Goal: Task Accomplishment & Management: Complete application form

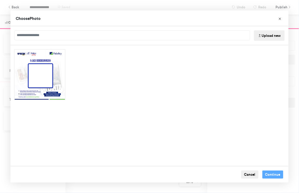
click at [268, 35] on button "Upload new" at bounding box center [269, 35] width 31 height 10
click at [273, 36] on button "Upload new" at bounding box center [269, 35] width 31 height 10
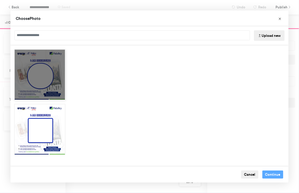
click at [63, 87] on div "Choose Image" at bounding box center [39, 74] width 51 height 51
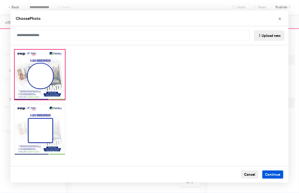
click at [270, 175] on button "Continue" at bounding box center [272, 175] width 21 height 8
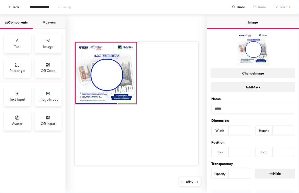
drag, startPoint x: 104, startPoint y: 70, endPoint x: 74, endPoint y: 40, distance: 42.4
click at [75, 42] on div at bounding box center [137, 104] width 124 height 124
type input "***"
type input "*"
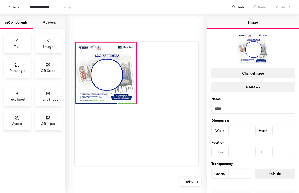
type input "*"
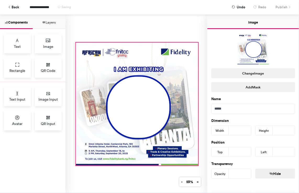
drag, startPoint x: 134, startPoint y: 102, endPoint x: 196, endPoint y: 163, distance: 87.4
click at [196, 163] on div at bounding box center [136, 104] width 142 height 179
type input "***"
click at [159, 177] on div at bounding box center [136, 104] width 142 height 179
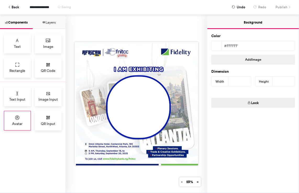
click at [13, 120] on div "Avatar" at bounding box center [17, 121] width 27 height 20
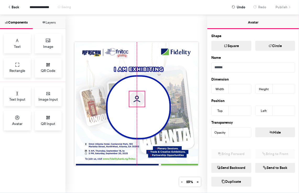
drag, startPoint x: 110, startPoint y: 80, endPoint x: 136, endPoint y: 99, distance: 32.6
click at [136, 99] on img at bounding box center [136, 98] width 15 height 15
type input "***"
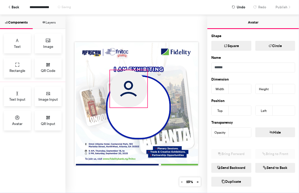
drag, startPoint x: 129, startPoint y: 91, endPoint x: 107, endPoint y: 82, distance: 23.4
click at [107, 82] on div at bounding box center [137, 104] width 124 height 124
type input "***"
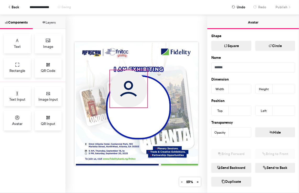
type input "***"
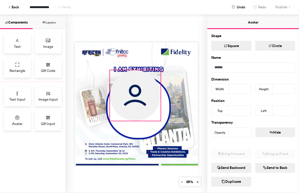
drag, startPoint x: 145, startPoint y: 107, endPoint x: 158, endPoint y: 125, distance: 22.2
click at [158, 125] on div at bounding box center [137, 104] width 124 height 124
type input "***"
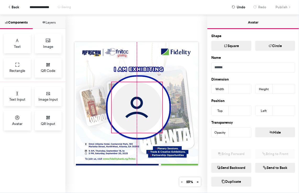
drag, startPoint x: 147, startPoint y: 100, endPoint x: 148, endPoint y: 112, distance: 12.1
click at [148, 112] on img at bounding box center [137, 107] width 51 height 51
type input "***"
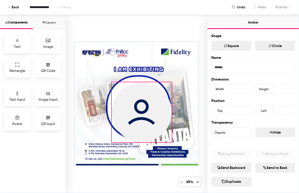
drag, startPoint x: 160, startPoint y: 130, endPoint x: 169, endPoint y: 140, distance: 13.1
click at [169, 140] on div at bounding box center [137, 104] width 124 height 124
type input "***"
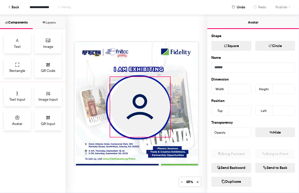
drag, startPoint x: 151, startPoint y: 117, endPoint x: 149, endPoint y: 112, distance: 5.5
click at [149, 112] on img at bounding box center [140, 107] width 60 height 60
type input "***"
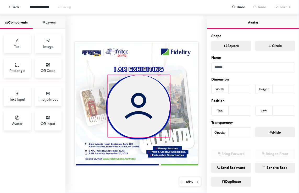
click at [106, 76] on div at bounding box center [137, 104] width 124 height 124
type input "***"
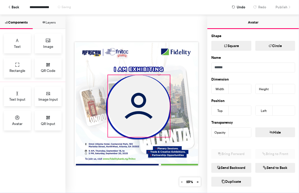
click at [143, 94] on img at bounding box center [139, 106] width 62 height 62
type input "***"
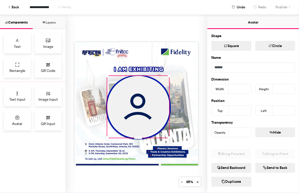
type input "***"
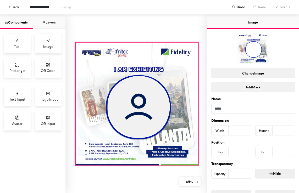
click at [188, 61] on div at bounding box center [137, 104] width 122 height 123
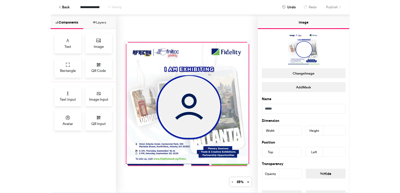
scroll to position [79, 0]
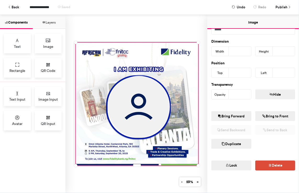
click at [227, 166] on icon "button" at bounding box center [228, 166] width 4 height 4
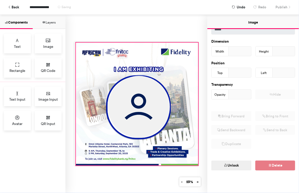
click at [170, 32] on div at bounding box center [136, 104] width 142 height 179
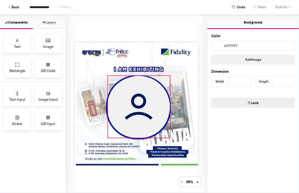
click at [142, 111] on img at bounding box center [139, 107] width 62 height 62
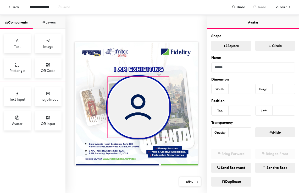
click at [167, 74] on div at bounding box center [137, 104] width 124 height 124
type input "***"
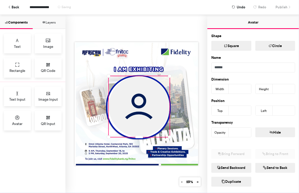
type input "***"
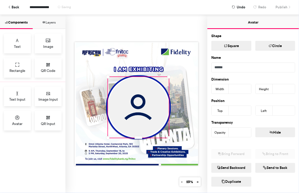
click at [157, 24] on div at bounding box center [136, 104] width 142 height 179
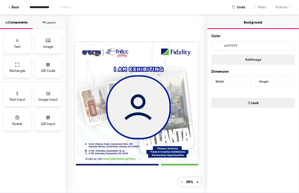
drag, startPoint x: 162, startPoint y: 182, endPoint x: 291, endPoint y: 120, distance: 143.3
click at [291, 120] on div "Components Layers Text Image Rectangle QR Code Text Input Image Input Avatar QR…" at bounding box center [149, 104] width 299 height 179
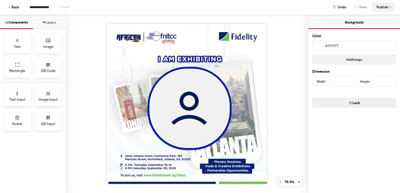
click at [299, 7] on span "Publish" at bounding box center [382, 7] width 12 height 9
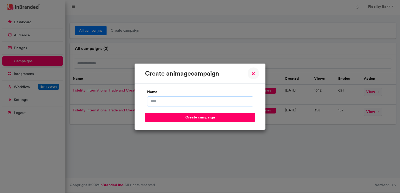
click at [196, 101] on input "name" at bounding box center [200, 102] width 106 height 10
type input "*"
type input "**********"
click at [145, 113] on button "create campaign" at bounding box center [200, 117] width 110 height 9
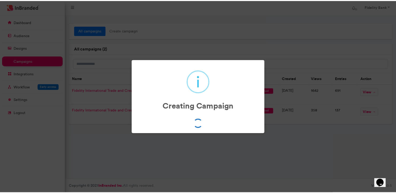
scroll to position [0, 0]
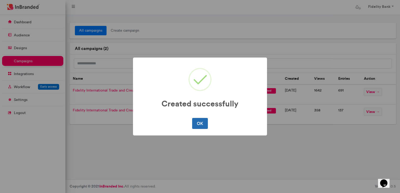
click at [199, 127] on button "OK" at bounding box center [199, 123] width 15 height 11
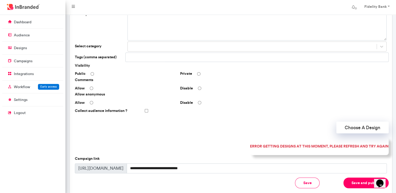
scroll to position [86, 0]
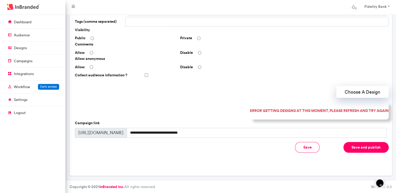
click at [372, 150] on button "Save and publish" at bounding box center [365, 147] width 45 height 11
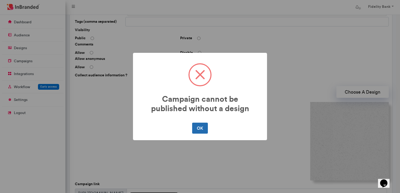
click at [194, 125] on button "OK" at bounding box center [199, 128] width 15 height 11
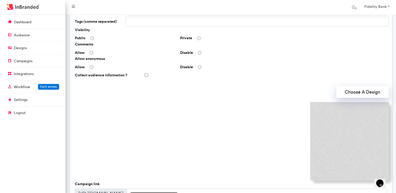
click at [361, 136] on img at bounding box center [349, 141] width 79 height 79
click at [366, 92] on button "Choose A Design" at bounding box center [362, 92] width 52 height 12
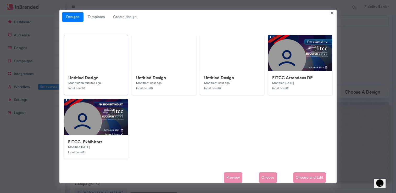
click at [94, 67] on img at bounding box center [96, 53] width 64 height 36
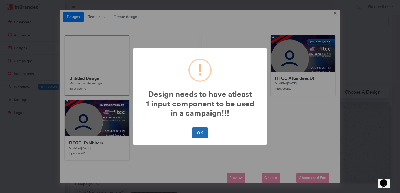
click at [202, 134] on button "OK" at bounding box center [199, 132] width 15 height 11
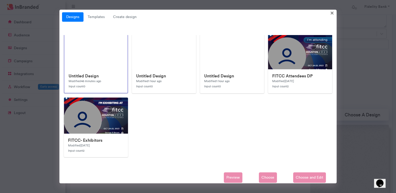
scroll to position [0, 0]
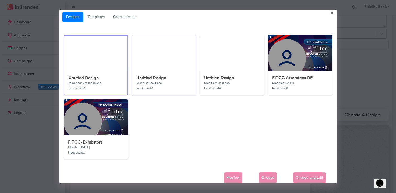
click at [194, 63] on img at bounding box center [164, 53] width 64 height 36
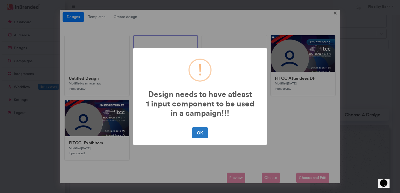
click at [288, 108] on div "! Design needs to have atleast 1 input component to be used in a campaign!!! × …" at bounding box center [200, 96] width 400 height 193
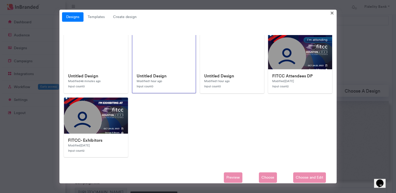
scroll to position [88, 0]
click at [334, 12] on div "Designs Templates Create design × Untitled Design Modified 46 minutes ago Input…" at bounding box center [197, 97] width 277 height 174
click at [94, 16] on link "Templates" at bounding box center [95, 16] width 25 height 9
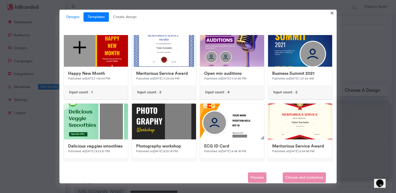
click at [68, 15] on link "Designs" at bounding box center [72, 16] width 21 height 9
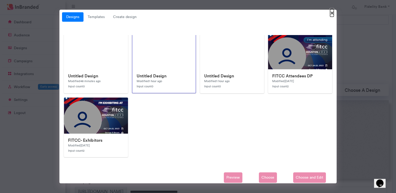
click at [331, 15] on span "×" at bounding box center [332, 13] width 4 height 8
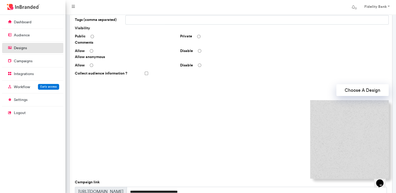
click at [37, 53] on link "designs" at bounding box center [32, 48] width 61 height 10
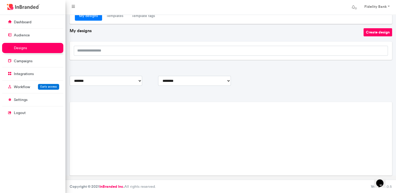
scroll to position [88, 0]
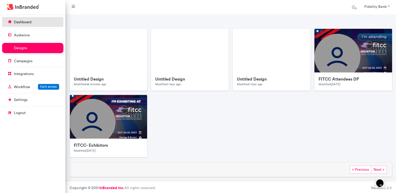
click at [47, 20] on link "dashboard" at bounding box center [32, 22] width 61 height 10
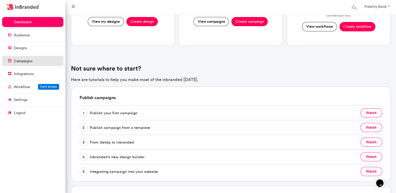
click at [34, 60] on link "campaigns" at bounding box center [32, 61] width 61 height 10
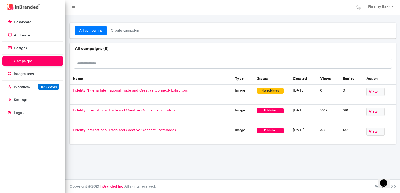
click at [157, 88] on span "Fidelity Nigeria International Trade and Creative Connect- Exhibitors" at bounding box center [130, 90] width 115 height 4
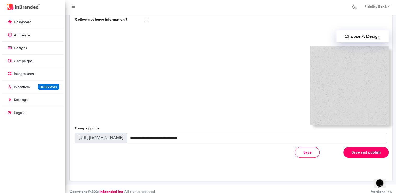
scroll to position [147, 0]
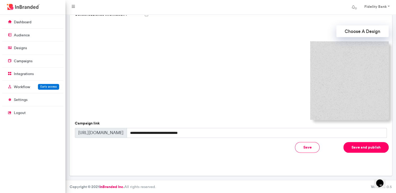
click at [373, 76] on img at bounding box center [349, 80] width 79 height 79
click at [361, 32] on button "Choose A Design" at bounding box center [362, 31] width 52 height 12
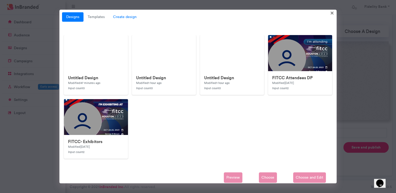
click at [122, 19] on span "Create design" at bounding box center [125, 16] width 32 height 9
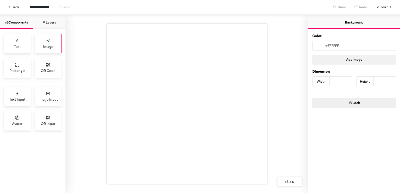
click at [43, 42] on div "Image" at bounding box center [48, 44] width 27 height 20
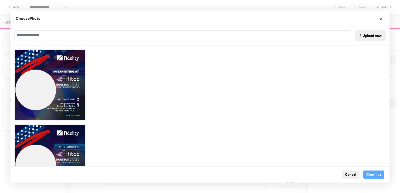
click at [370, 37] on button "Upload new" at bounding box center [370, 35] width 31 height 10
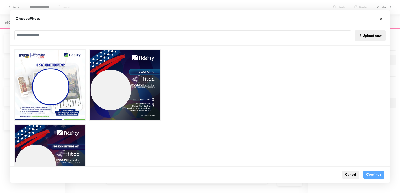
click at [65, 65] on div "Choose Image" at bounding box center [49, 84] width 71 height 71
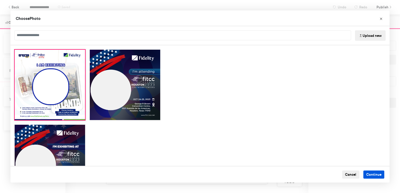
click at [368, 172] on button "Continue" at bounding box center [373, 175] width 21 height 8
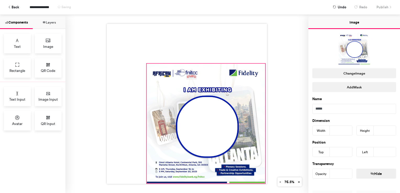
drag, startPoint x: 185, startPoint y: 102, endPoint x: 263, endPoint y: 182, distance: 111.4
click at [263, 182] on div at bounding box center [186, 104] width 243 height 179
type input "***"
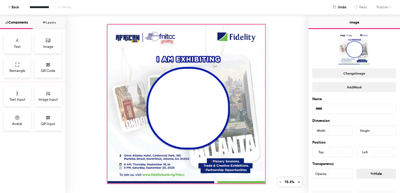
drag, startPoint x: 144, startPoint y: 62, endPoint x: 105, endPoint y: 23, distance: 55.3
click at [107, 24] on div at bounding box center [187, 104] width 160 height 160
type input "***"
type input "*"
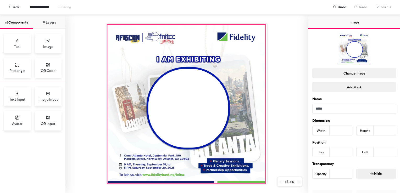
type input "*"
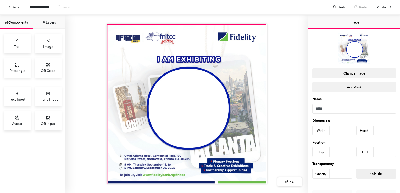
click at [264, 182] on div at bounding box center [187, 104] width 160 height 160
type input "***"
click at [285, 136] on div at bounding box center [186, 104] width 243 height 179
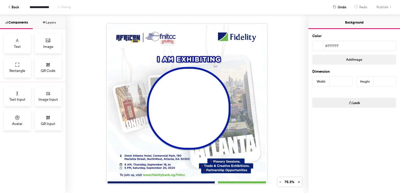
click at [15, 108] on div "Text Input Image Input Avatar QR Input" at bounding box center [32, 108] width 65 height 53
click at [20, 116] on div "Avatar" at bounding box center [17, 121] width 27 height 20
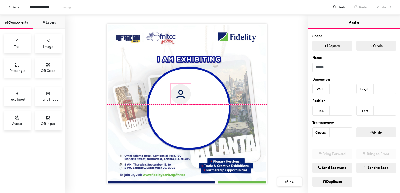
drag, startPoint x: 159, startPoint y: 74, endPoint x: 180, endPoint y: 97, distance: 30.9
click at [180, 97] on img at bounding box center [181, 94] width 20 height 20
type input "***"
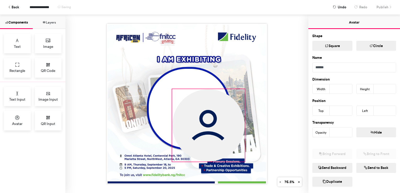
drag, startPoint x: 190, startPoint y: 107, endPoint x: 243, endPoint y: 164, distance: 77.2
click at [243, 164] on div at bounding box center [187, 104] width 160 height 160
type input "***"
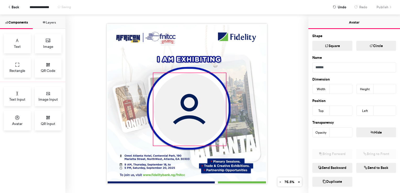
drag, startPoint x: 228, startPoint y: 142, endPoint x: 209, endPoint y: 126, distance: 24.7
click at [209, 126] on img at bounding box center [189, 109] width 72 height 72
type input "***"
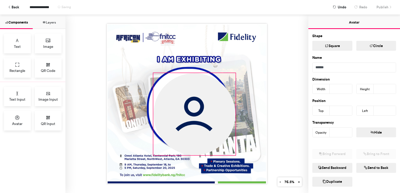
drag, startPoint x: 224, startPoint y: 144, endPoint x: 234, endPoint y: 149, distance: 11.3
click at [234, 149] on div at bounding box center [187, 104] width 160 height 160
type input "***"
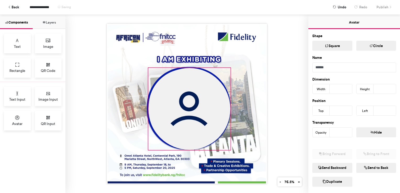
drag, startPoint x: 210, startPoint y: 125, endPoint x: 205, endPoint y: 120, distance: 7.4
click at [205, 120] on img at bounding box center [189, 109] width 82 height 82
type input "***"
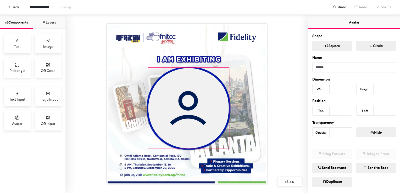
click at [228, 148] on div at bounding box center [187, 104] width 160 height 160
type input "***"
click at [273, 122] on div at bounding box center [186, 104] width 243 height 179
click at [197, 92] on img at bounding box center [188, 108] width 81 height 81
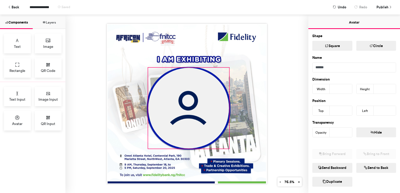
click at [227, 64] on div at bounding box center [187, 104] width 160 height 160
type input "***"
click at [285, 76] on div at bounding box center [186, 104] width 243 height 179
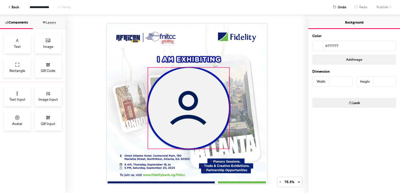
click at [197, 81] on img at bounding box center [188, 108] width 81 height 81
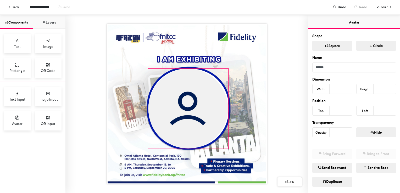
click at [226, 67] on div at bounding box center [187, 104] width 160 height 160
type input "***"
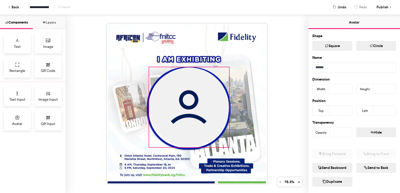
click at [204, 85] on img at bounding box center [189, 108] width 80 height 80
type input "***"
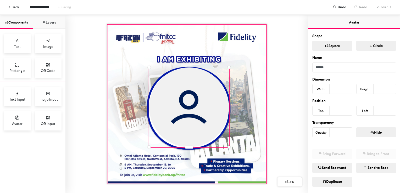
click at [239, 89] on div at bounding box center [187, 104] width 158 height 159
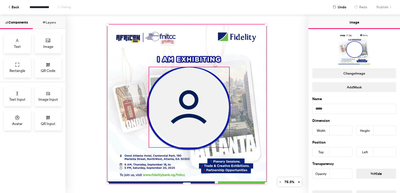
click at [181, 100] on img at bounding box center [189, 108] width 80 height 80
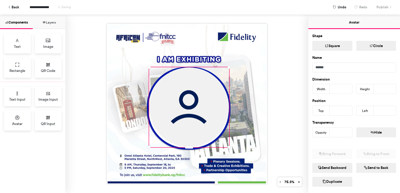
type input "***"
click at [277, 79] on div at bounding box center [186, 104] width 243 height 179
click at [182, 129] on img at bounding box center [189, 109] width 80 height 80
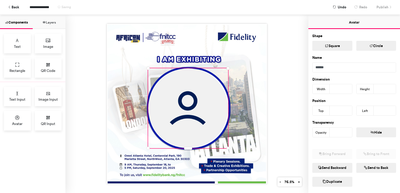
type input "***"
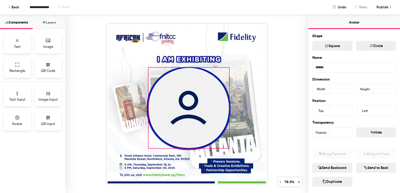
click at [147, 65] on div at bounding box center [187, 104] width 160 height 160
type input "***"
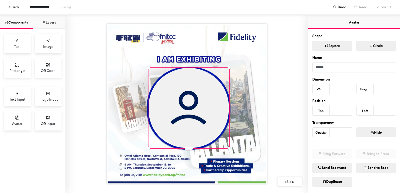
click at [275, 112] on div at bounding box center [186, 104] width 243 height 179
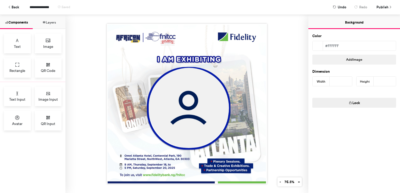
click at [291, 90] on div at bounding box center [186, 104] width 243 height 179
click at [383, 8] on span "Publish" at bounding box center [382, 7] width 12 height 9
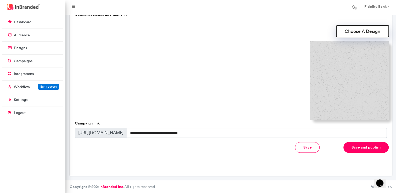
click at [364, 31] on button "Choose A Design" at bounding box center [362, 31] width 52 height 12
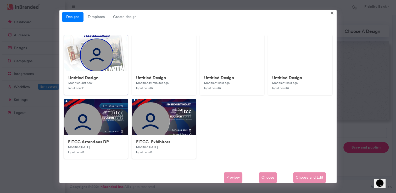
click at [110, 73] on div "Untitled Design Modified Just now Input count 1" at bounding box center [96, 83] width 64 height 24
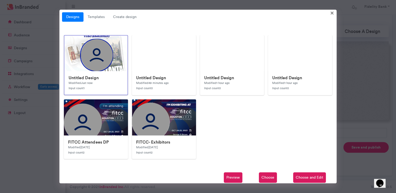
click at [264, 178] on span "Choose" at bounding box center [268, 177] width 18 height 10
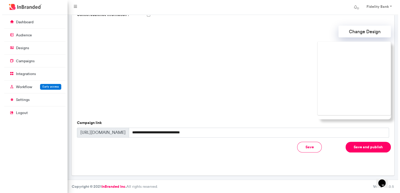
scroll to position [147, 0]
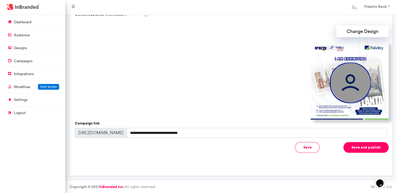
drag, startPoint x: 369, startPoint y: 141, endPoint x: 368, endPoint y: 147, distance: 6.0
click at [368, 147] on div "Subject Maximum of 150 characters Preview Text Maximum of 150 characters Focus …" at bounding box center [231, 89] width 312 height 138
click at [368, 147] on button "Save and publish" at bounding box center [365, 147] width 45 height 11
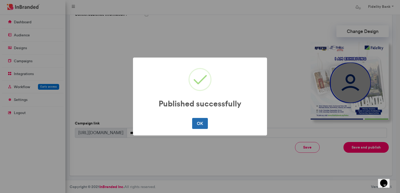
click at [199, 125] on button "OK" at bounding box center [199, 123] width 15 height 11
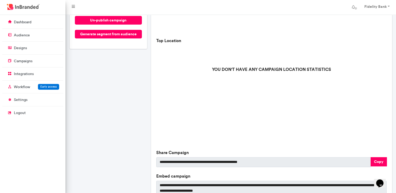
scroll to position [123, 0]
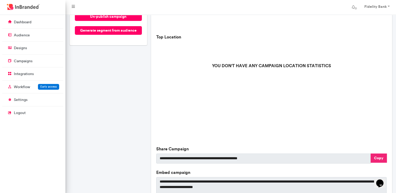
click at [381, 157] on button "Copy" at bounding box center [379, 158] width 16 height 9
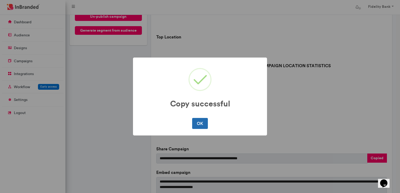
click at [199, 120] on button "OK" at bounding box center [199, 123] width 15 height 11
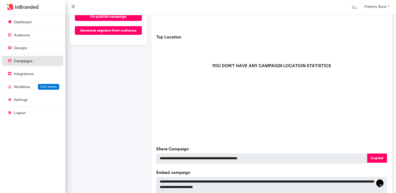
click at [19, 64] on link "campaigns" at bounding box center [32, 61] width 61 height 10
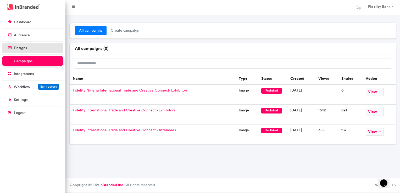
click at [22, 51] on link "designs" at bounding box center [32, 48] width 61 height 10
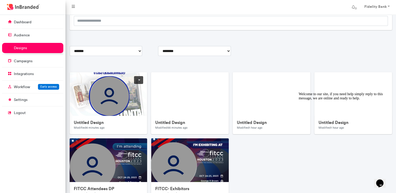
scroll to position [45, 0]
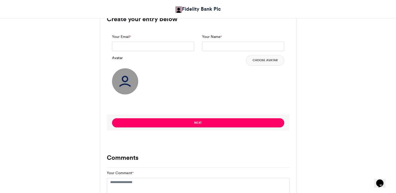
scroll to position [394, 0]
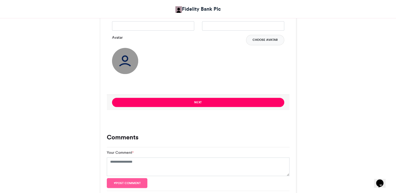
click at [261, 38] on button "Choose Avatar" at bounding box center [265, 40] width 38 height 10
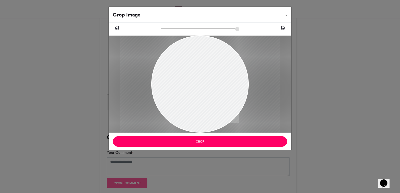
type input "******"
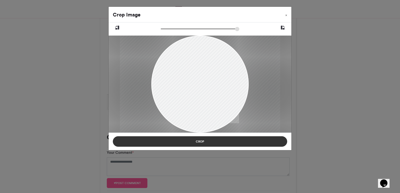
click at [210, 145] on button "Crop" at bounding box center [200, 141] width 174 height 10
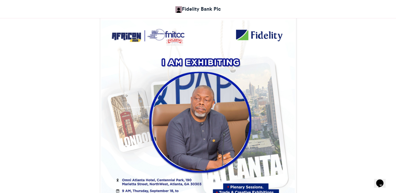
scroll to position [165, 0]
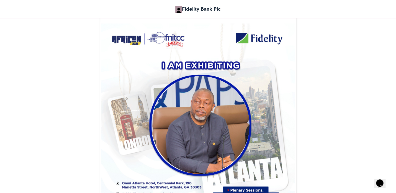
click at [322, 111] on div "Fidelity Nigeria International Trade and Creative Connect- Exhibitors Fidelity …" at bounding box center [198, 182] width 298 height 500
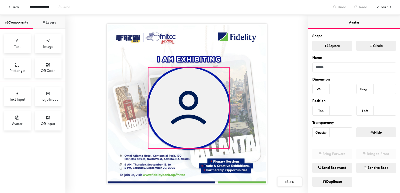
click at [186, 85] on img at bounding box center [189, 108] width 80 height 80
type input "***"
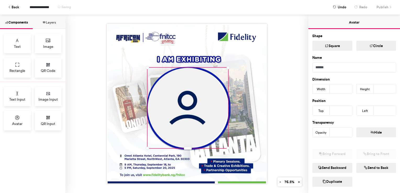
click at [293, 95] on div at bounding box center [186, 104] width 243 height 179
click at [200, 102] on img at bounding box center [188, 108] width 80 height 80
click at [225, 144] on div at bounding box center [187, 104] width 160 height 160
type input "***"
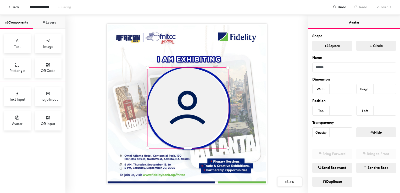
click at [285, 124] on div at bounding box center [186, 104] width 243 height 179
click at [208, 102] on img at bounding box center [188, 108] width 80 height 80
click at [226, 146] on div at bounding box center [187, 104] width 160 height 160
type input "***"
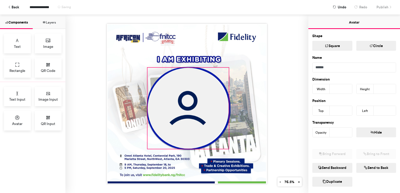
click at [202, 118] on img at bounding box center [188, 108] width 81 height 81
type input "***"
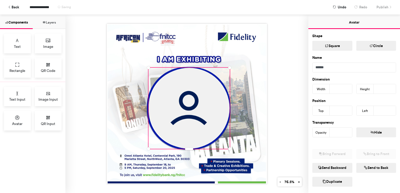
click at [275, 125] on div at bounding box center [186, 104] width 243 height 179
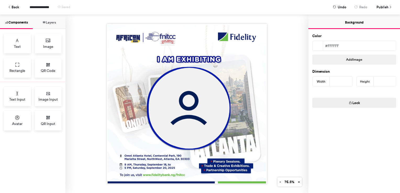
click at [303, 65] on div at bounding box center [186, 104] width 243 height 179
click at [385, 5] on span "Publish" at bounding box center [382, 7] width 12 height 9
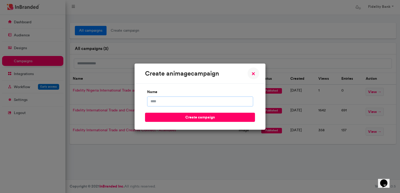
click at [218, 98] on input "name" at bounding box center [200, 102] width 106 height 10
click at [253, 73] on span "×" at bounding box center [254, 73] width 4 height 6
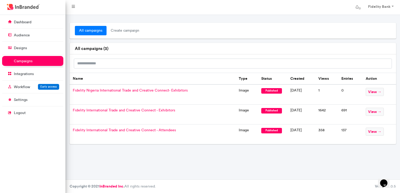
click at [193, 95] on td "Fidelity Nigeria International Trade and Creative Connect- Exhibitors" at bounding box center [153, 95] width 166 height 20
click at [372, 93] on span "view →" at bounding box center [375, 92] width 18 height 8
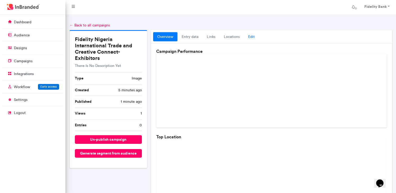
click at [250, 36] on link "Edit" at bounding box center [251, 36] width 15 height 9
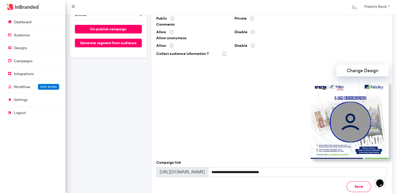
scroll to position [111, 0]
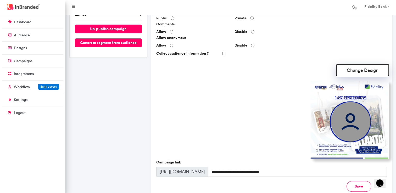
click at [358, 66] on button "Change Design" at bounding box center [362, 70] width 52 height 12
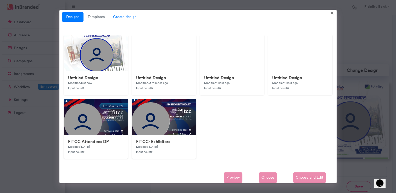
click at [121, 18] on span "Create design" at bounding box center [125, 16] width 32 height 9
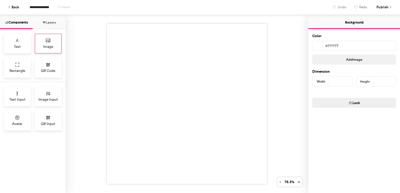
click at [44, 45] on span "Image" at bounding box center [48, 46] width 10 height 5
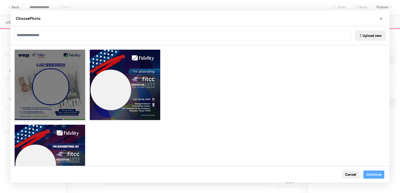
click at [61, 55] on div "Choose Image" at bounding box center [49, 84] width 71 height 71
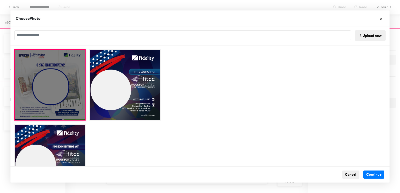
click at [74, 59] on div "Choose Image" at bounding box center [49, 84] width 71 height 71
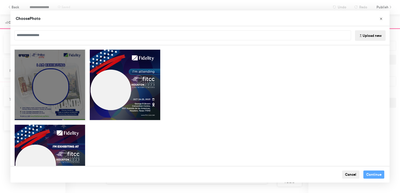
click at [42, 93] on div "Choose Image" at bounding box center [49, 84] width 71 height 71
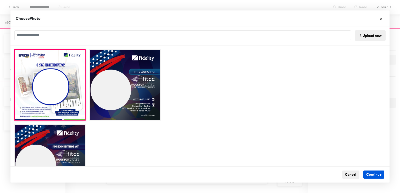
click at [372, 171] on button "Continue" at bounding box center [373, 175] width 21 height 8
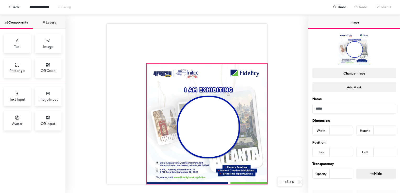
drag, startPoint x: 186, startPoint y: 101, endPoint x: 191, endPoint y: 136, distance: 34.7
click at [250, 175] on div at bounding box center [187, 104] width 160 height 160
type input "***"
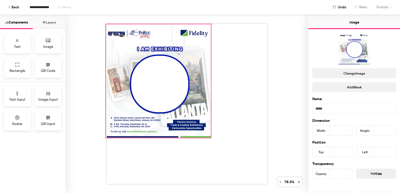
drag, startPoint x: 145, startPoint y: 63, endPoint x: 104, endPoint y: 24, distance: 57.0
click at [104, 24] on div at bounding box center [186, 104] width 243 height 179
type input "*"
type input "**"
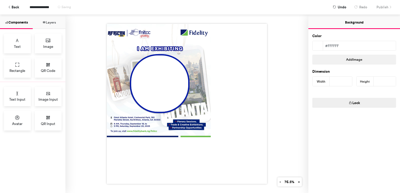
click at [207, 136] on div at bounding box center [187, 104] width 160 height 160
click at [209, 133] on div at bounding box center [187, 104] width 160 height 160
click at [207, 135] on div at bounding box center [187, 104] width 160 height 160
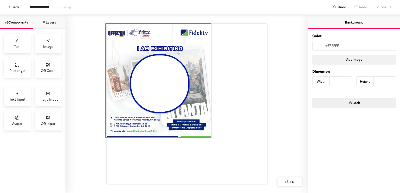
click at [203, 126] on div at bounding box center [158, 80] width 105 height 113
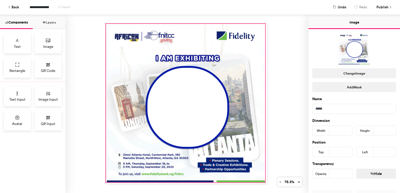
drag, startPoint x: 207, startPoint y: 136, endPoint x: 261, endPoint y: 181, distance: 70.4
click at [261, 181] on div at bounding box center [187, 104] width 160 height 160
type input "***"
click at [287, 115] on div at bounding box center [186, 104] width 243 height 179
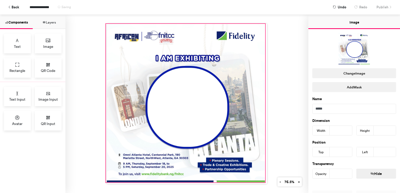
click at [259, 102] on div at bounding box center [185, 103] width 159 height 158
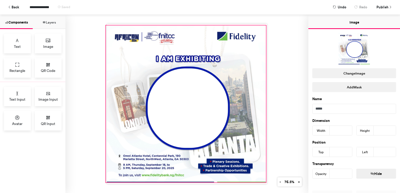
click at [263, 24] on div at bounding box center [187, 104] width 160 height 160
type input "***"
type input "*"
click at [282, 79] on div at bounding box center [186, 104] width 243 height 179
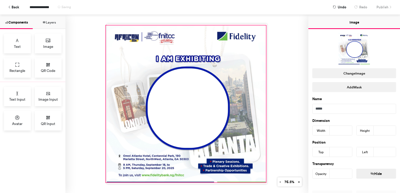
click at [199, 104] on div at bounding box center [186, 104] width 160 height 157
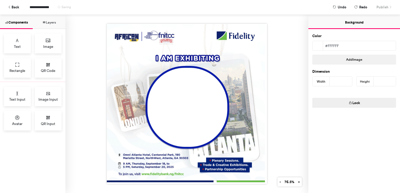
click at [199, 104] on div at bounding box center [185, 103] width 159 height 158
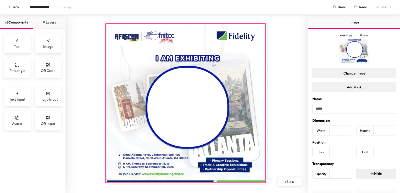
click at [263, 24] on div at bounding box center [187, 104] width 160 height 160
type input "***"
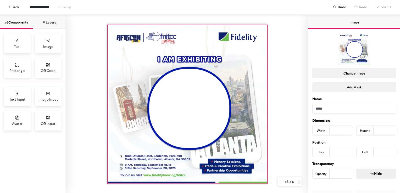
click at [248, 33] on div at bounding box center [187, 104] width 159 height 158
type input "*"
click at [284, 59] on div at bounding box center [186, 104] width 243 height 179
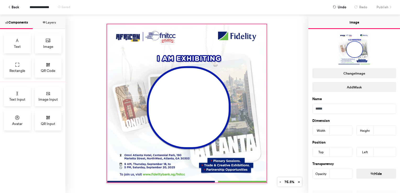
click at [213, 123] on div at bounding box center [186, 103] width 159 height 158
type input "*"
click at [277, 98] on div at bounding box center [186, 104] width 243 height 179
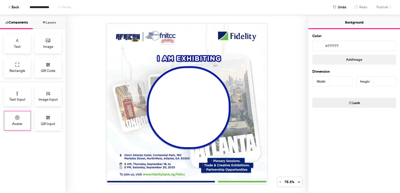
click at [19, 112] on div "Avatar" at bounding box center [17, 121] width 27 height 20
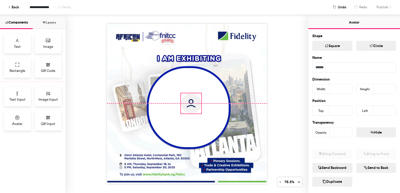
drag, startPoint x: 159, startPoint y: 74, endPoint x: 186, endPoint y: 99, distance: 36.9
click at [186, 99] on img at bounding box center [191, 103] width 20 height 20
type input "***"
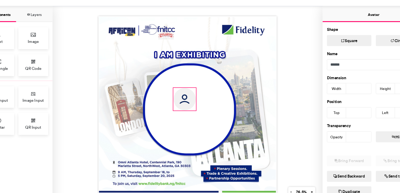
click at [191, 105] on img at bounding box center [184, 98] width 20 height 20
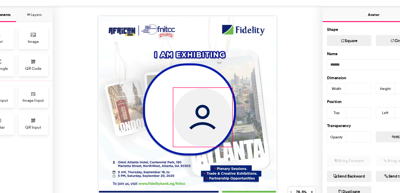
drag, startPoint x: 193, startPoint y: 107, endPoint x: 226, endPoint y: 148, distance: 52.1
click at [226, 148] on div at bounding box center [187, 104] width 160 height 160
type input "***"
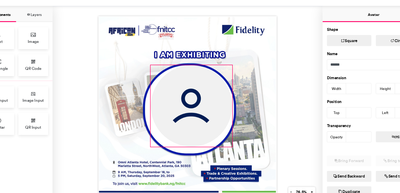
drag, startPoint x: 173, startPoint y: 87, endPoint x: 152, endPoint y: 77, distance: 22.4
click at [152, 77] on div at bounding box center [187, 104] width 160 height 160
type input "***"
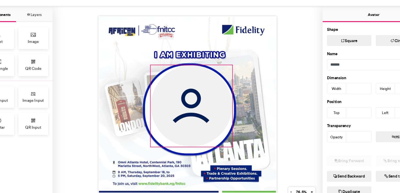
type input "***"
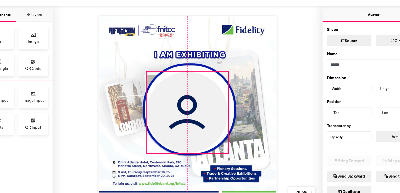
drag, startPoint x: 167, startPoint y: 80, endPoint x: 164, endPoint y: 86, distance: 6.8
click at [164, 86] on img at bounding box center [186, 110] width 73 height 73
type input "***"
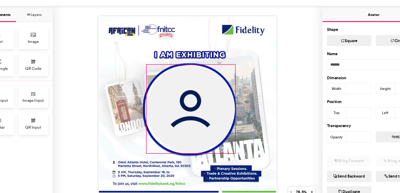
drag, startPoint x: 221, startPoint y: 71, endPoint x: 227, endPoint y: 56, distance: 15.9
click at [227, 56] on div at bounding box center [187, 104] width 160 height 160
type input "***"
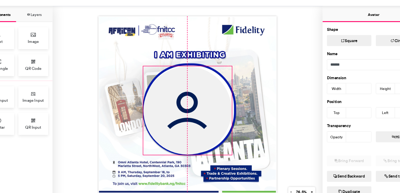
click at [209, 80] on img at bounding box center [186, 108] width 79 height 79
type input "***"
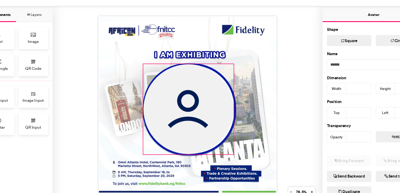
click at [227, 67] on div at bounding box center [187, 104] width 160 height 160
type input "***"
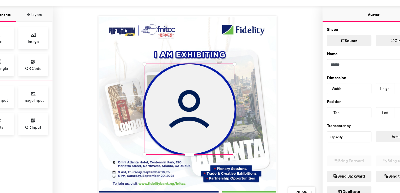
click at [277, 79] on div at bounding box center [186, 104] width 243 height 179
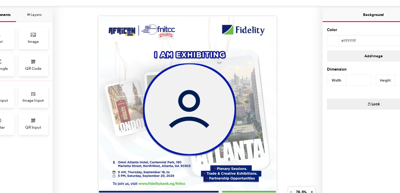
click at [289, 135] on div at bounding box center [186, 104] width 243 height 179
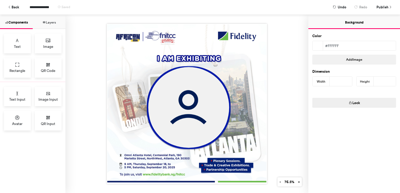
click at [41, 12] on div "**********" at bounding box center [200, 7] width 392 height 14
click at [39, 9] on span "**********" at bounding box center [49, 7] width 39 height 9
click at [389, 8] on div "**********" at bounding box center [200, 7] width 392 height 14
click at [388, 3] on span "Publish" at bounding box center [382, 7] width 12 height 9
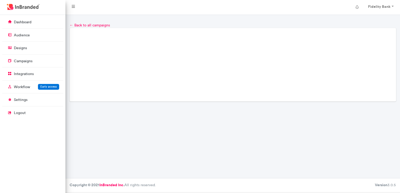
click at [386, 10] on link "Fidelity Bank" at bounding box center [380, 7] width 35 height 10
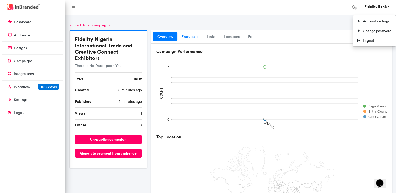
click at [190, 38] on link "entry data" at bounding box center [189, 36] width 25 height 9
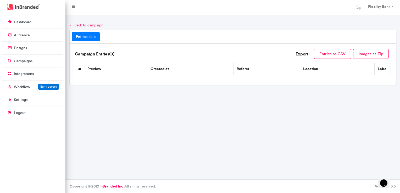
click at [72, 25] on link "← Back to campaign" at bounding box center [87, 25] width 34 height 4
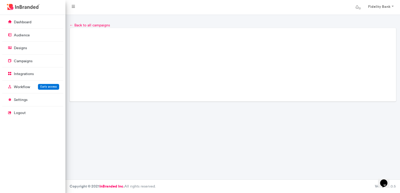
click at [72, 25] on link "← Back to all campaigns" at bounding box center [90, 25] width 40 height 4
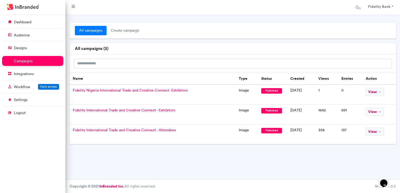
click at [170, 94] on td "Fidelity Nigeria International Trade and Creative Connect- Exhibitors" at bounding box center [153, 95] width 166 height 20
click at [380, 94] on span "view →" at bounding box center [375, 92] width 18 height 8
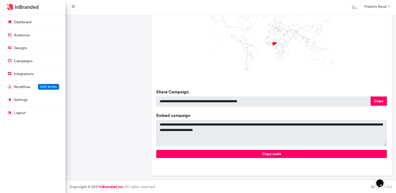
scroll to position [151, 0]
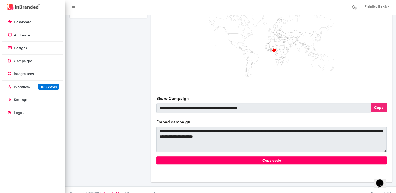
click at [378, 106] on button "Copy" at bounding box center [379, 107] width 16 height 9
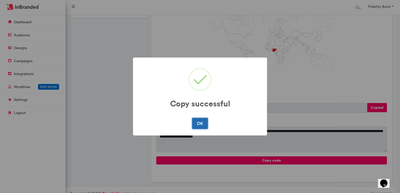
click at [197, 123] on button "OK" at bounding box center [199, 123] width 15 height 11
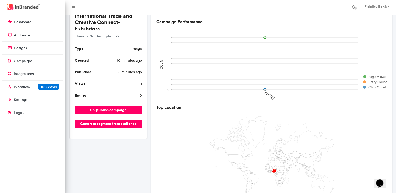
scroll to position [0, 0]
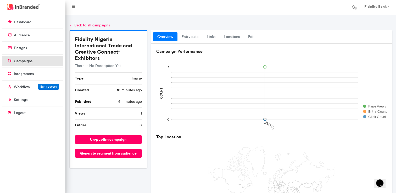
click at [26, 61] on p "campaigns" at bounding box center [23, 61] width 19 height 5
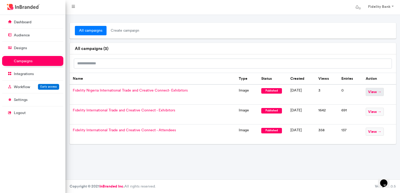
click at [377, 92] on span "view →" at bounding box center [375, 92] width 18 height 8
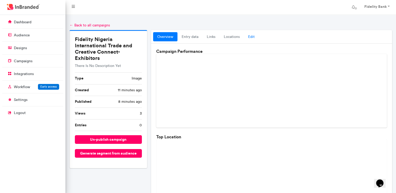
click at [251, 33] on link "Edit" at bounding box center [251, 36] width 15 height 9
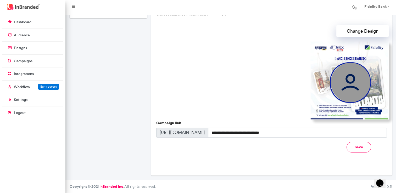
scroll to position [136, 0]
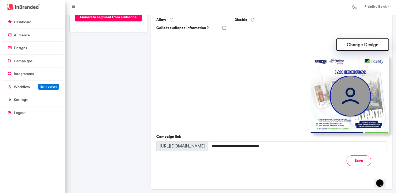
click at [362, 42] on button "Change Design" at bounding box center [362, 45] width 52 height 12
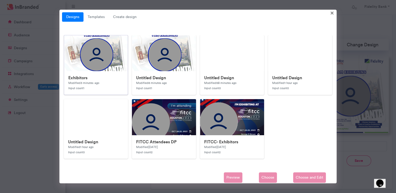
click at [106, 65] on img at bounding box center [168, 139] width 209 height 209
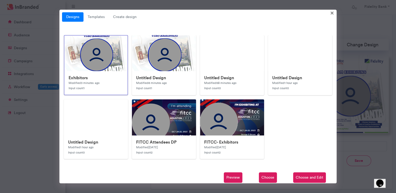
click at [270, 176] on span "Choose" at bounding box center [268, 177] width 18 height 10
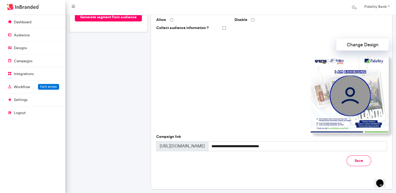
scroll to position [150, 0]
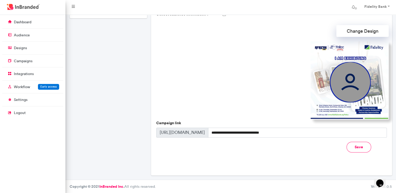
click at [358, 145] on button "Save" at bounding box center [359, 147] width 25 height 11
click at [359, 150] on button "Save" at bounding box center [359, 147] width 25 height 11
click at [359, 150] on button "Saving" at bounding box center [357, 147] width 28 height 11
click at [359, 150] on button "Save" at bounding box center [359, 147] width 25 height 11
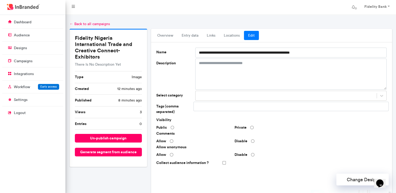
scroll to position [0, 0]
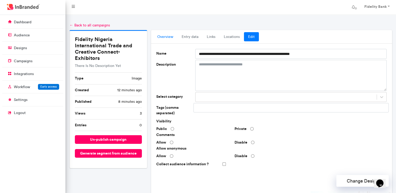
click at [169, 39] on link "overview" at bounding box center [165, 36] width 24 height 9
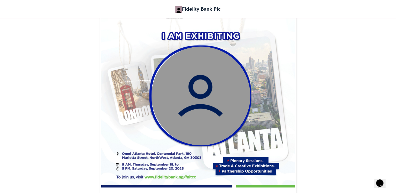
scroll to position [194, 0]
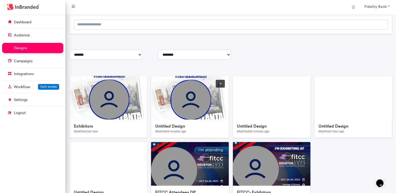
scroll to position [32, 0]
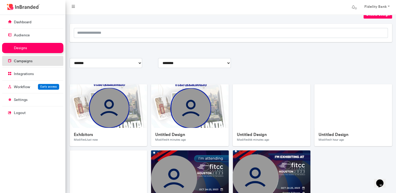
click at [36, 60] on link "campaigns" at bounding box center [32, 61] width 61 height 10
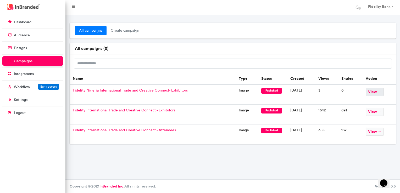
click at [372, 94] on span "view →" at bounding box center [375, 92] width 18 height 8
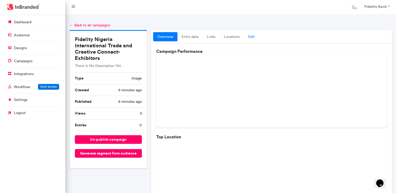
click at [249, 38] on link "Edit" at bounding box center [251, 36] width 15 height 9
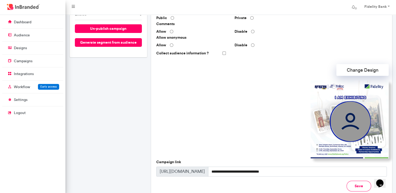
scroll to position [115, 0]
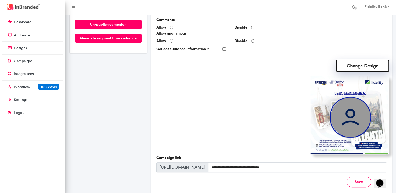
click at [364, 66] on button "Change Design" at bounding box center [362, 66] width 52 height 12
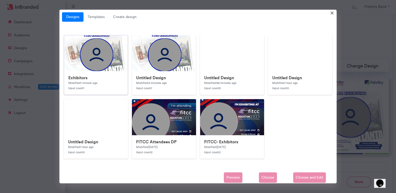
click at [107, 73] on div "Exhibitors Modified 1 minute ago Input count 1" at bounding box center [96, 83] width 64 height 24
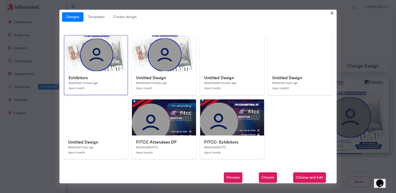
click at [235, 179] on span "Preview" at bounding box center [233, 177] width 19 height 10
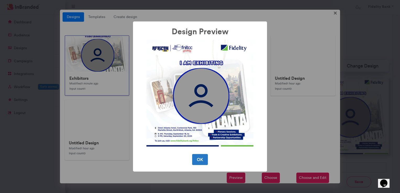
click at [299, 153] on div "Design Preview × OK No Cancel" at bounding box center [200, 96] width 400 height 193
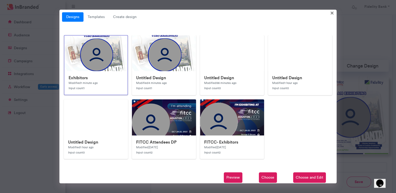
click at [305, 177] on span "Choose and Edit" at bounding box center [309, 177] width 33 height 10
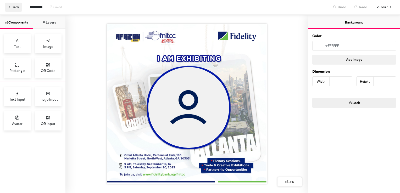
click at [10, 9] on icon at bounding box center [10, 7] width 4 height 4
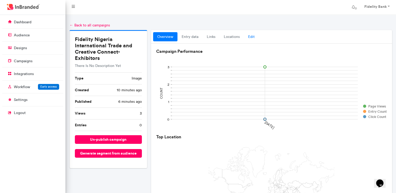
click at [250, 36] on link "Edit" at bounding box center [251, 36] width 15 height 9
click at [248, 38] on link "Edit" at bounding box center [251, 36] width 15 height 9
click at [253, 36] on link "Edit" at bounding box center [251, 36] width 15 height 9
click at [95, 25] on link "← Back to all campaigns" at bounding box center [90, 25] width 40 height 4
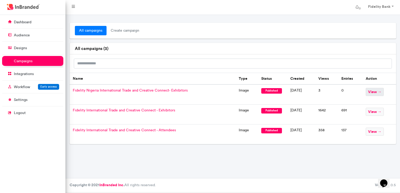
click at [384, 89] on span "view →" at bounding box center [375, 92] width 18 height 8
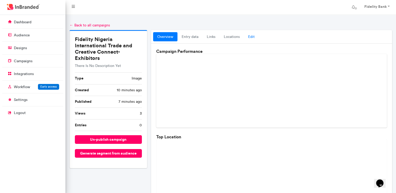
click at [250, 37] on link "Edit" at bounding box center [251, 36] width 15 height 9
click at [252, 35] on link "Edit" at bounding box center [251, 36] width 15 height 9
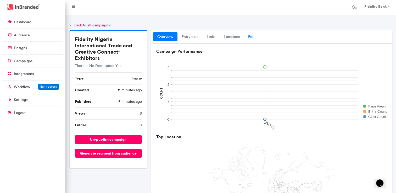
click at [252, 35] on link "Edit" at bounding box center [251, 36] width 15 height 9
click at [222, 35] on link "locations" at bounding box center [232, 36] width 24 height 9
click at [202, 35] on link "entry data" at bounding box center [189, 36] width 25 height 9
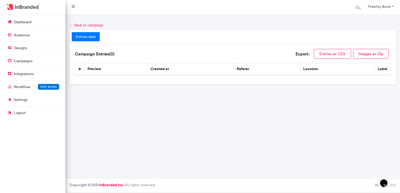
click at [77, 24] on link "← Back to campaign" at bounding box center [87, 25] width 34 height 4
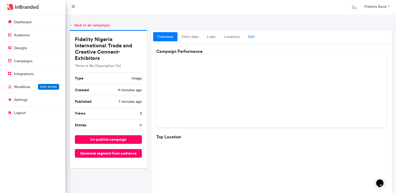
click at [248, 39] on link "Edit" at bounding box center [251, 36] width 15 height 9
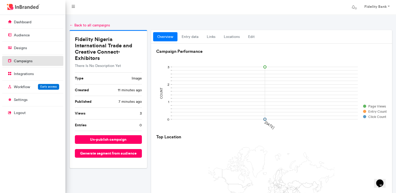
click at [45, 58] on link "campaigns" at bounding box center [32, 61] width 61 height 10
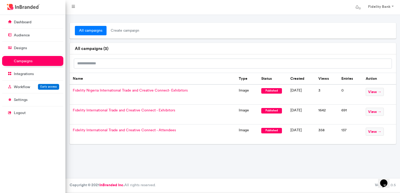
click at [150, 91] on span "Fidelity Nigeria International Trade and Creative Connect- Exhibitors" at bounding box center [130, 90] width 115 height 4
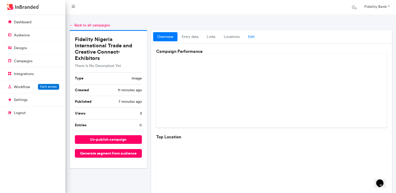
click at [254, 36] on link "Edit" at bounding box center [251, 36] width 15 height 9
click at [249, 37] on link "Edit" at bounding box center [251, 36] width 15 height 9
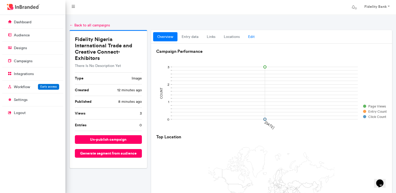
click at [249, 37] on link "Edit" at bounding box center [251, 36] width 15 height 9
click at [35, 24] on link "dashboard" at bounding box center [32, 22] width 61 height 10
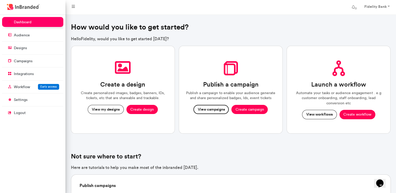
click at [218, 113] on button "View campaigns" at bounding box center [210, 109] width 35 height 9
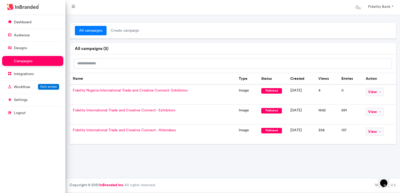
click at [160, 88] on span "Fidelity Nigeria International Trade and Creative Connect- Exhibitors" at bounding box center [130, 90] width 115 height 4
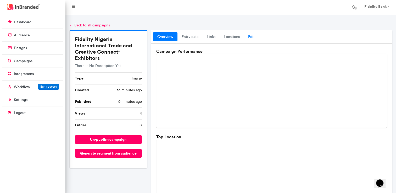
click at [252, 36] on link "Edit" at bounding box center [251, 36] width 15 height 9
click at [253, 37] on link "Edit" at bounding box center [251, 36] width 15 height 9
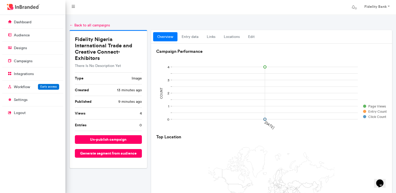
click at [163, 36] on link "overview" at bounding box center [165, 36] width 24 height 9
click at [251, 36] on link "Edit" at bounding box center [251, 36] width 15 height 9
click at [231, 36] on link "locations" at bounding box center [232, 36] width 24 height 9
click at [213, 36] on link "links" at bounding box center [211, 36] width 17 height 9
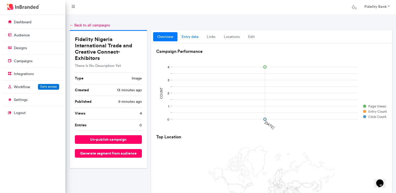
click at [187, 35] on link "entry data" at bounding box center [189, 36] width 25 height 9
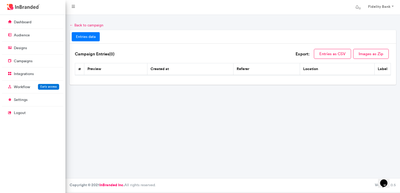
click at [96, 24] on link "← Back to campaign" at bounding box center [87, 25] width 34 height 4
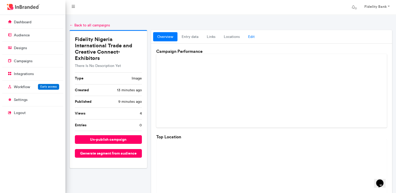
click at [251, 38] on link "Edit" at bounding box center [251, 36] width 15 height 9
click at [251, 35] on link "Edit" at bounding box center [251, 36] width 15 height 9
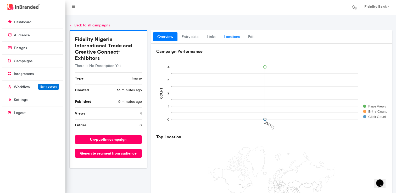
click at [221, 40] on link "locations" at bounding box center [232, 36] width 24 height 9
click at [213, 37] on link "links" at bounding box center [211, 36] width 17 height 9
click at [237, 37] on link "locations" at bounding box center [232, 36] width 24 height 9
click at [251, 38] on link "Edit" at bounding box center [251, 36] width 15 height 9
click at [194, 35] on link "entry data" at bounding box center [189, 36] width 25 height 9
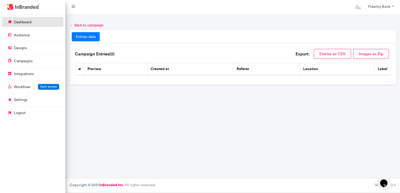
click at [34, 25] on link "dashboard" at bounding box center [32, 22] width 61 height 10
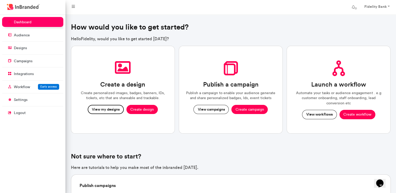
click at [110, 108] on button "View my designs" at bounding box center [106, 109] width 36 height 9
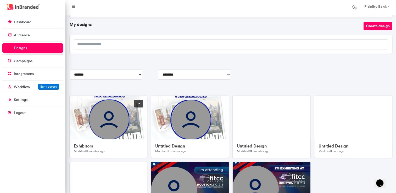
scroll to position [23, 0]
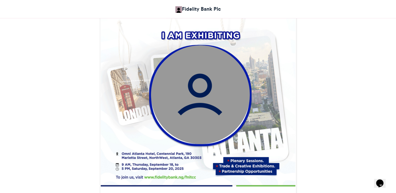
click at [217, 91] on img at bounding box center [200, 94] width 99 height 99
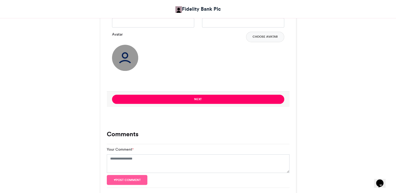
scroll to position [387, 0]
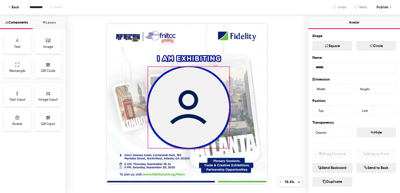
click at [199, 89] on img at bounding box center [188, 107] width 81 height 81
type input "***"
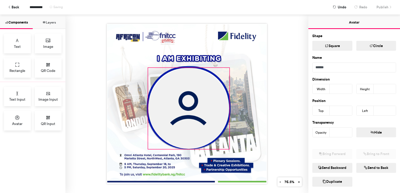
click at [147, 66] on div at bounding box center [187, 104] width 160 height 160
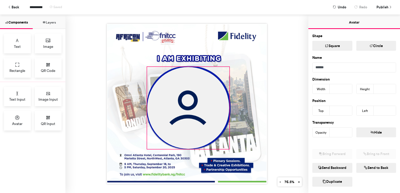
click at [146, 65] on div at bounding box center [187, 104] width 160 height 160
type input "***"
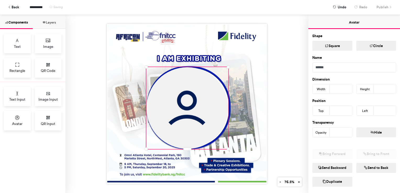
type input "***"
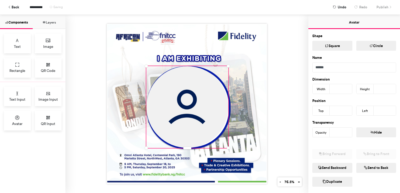
type input "***"
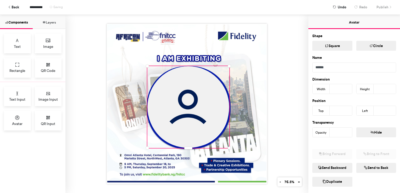
type input "***"
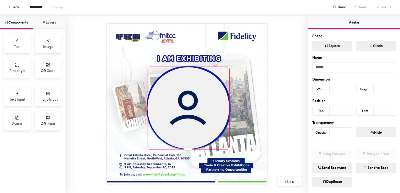
click at [297, 54] on div at bounding box center [186, 104] width 243 height 179
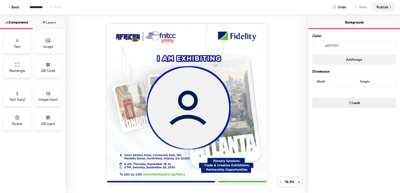
click at [386, 8] on span "Publish" at bounding box center [382, 7] width 12 height 9
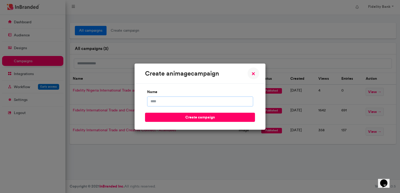
click at [210, 102] on input "name" at bounding box center [200, 102] width 106 height 10
type input "**********"
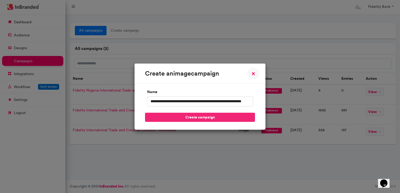
click at [227, 115] on button "create campaign" at bounding box center [200, 117] width 110 height 9
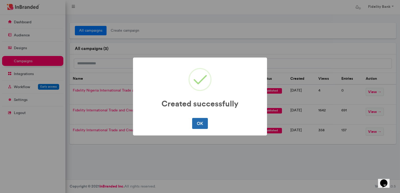
click at [202, 121] on button "OK" at bounding box center [199, 123] width 15 height 11
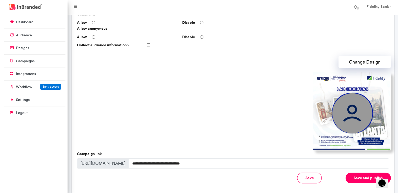
scroll to position [147, 0]
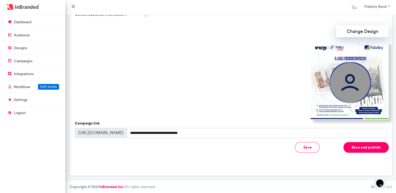
click at [315, 151] on button "Save" at bounding box center [307, 147] width 25 height 11
click at [353, 145] on button "Save and publish" at bounding box center [365, 147] width 45 height 11
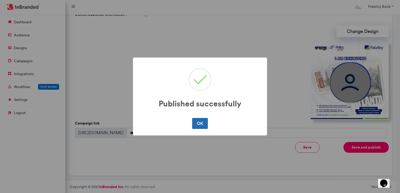
click at [202, 127] on button "OK" at bounding box center [199, 123] width 15 height 11
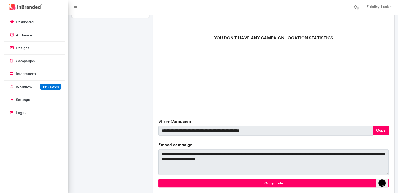
scroll to position [180, 0]
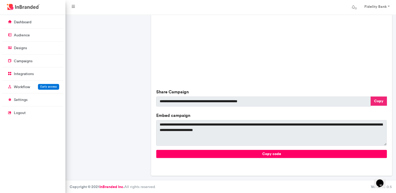
click at [380, 99] on button "Copy" at bounding box center [379, 101] width 16 height 9
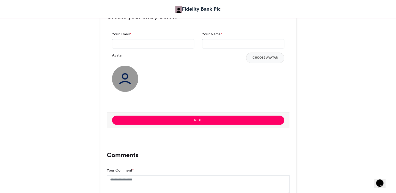
scroll to position [369, 0]
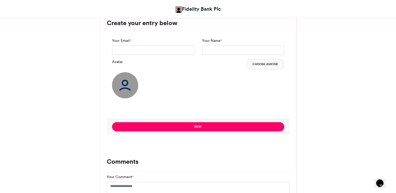
click at [264, 63] on button "Choose Avatar" at bounding box center [265, 64] width 38 height 10
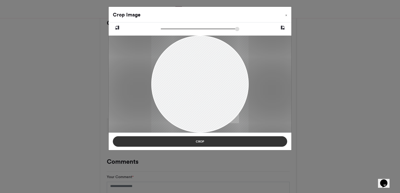
click at [235, 143] on button "Crop" at bounding box center [200, 141] width 174 height 10
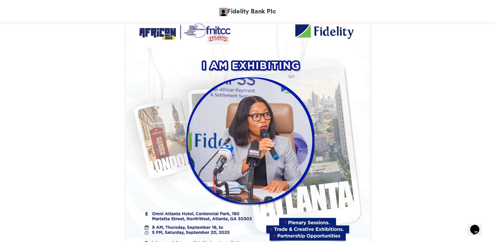
scroll to position [178, 0]
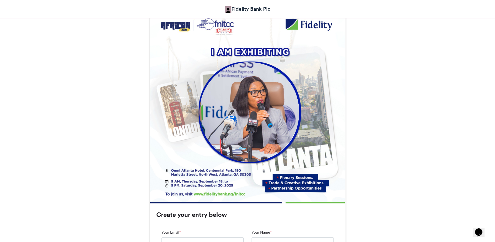
drag, startPoint x: 379, startPoint y: 0, endPoint x: 74, endPoint y: 175, distance: 352.0
click at [74, 175] on div "Fidelity Nigeria International Trade and Creative Connect- Exhibitors Fidelity …" at bounding box center [247, 168] width 495 height 525
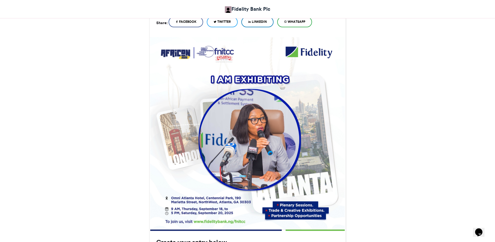
scroll to position [151, 0]
